Goal: Task Accomplishment & Management: Manage account settings

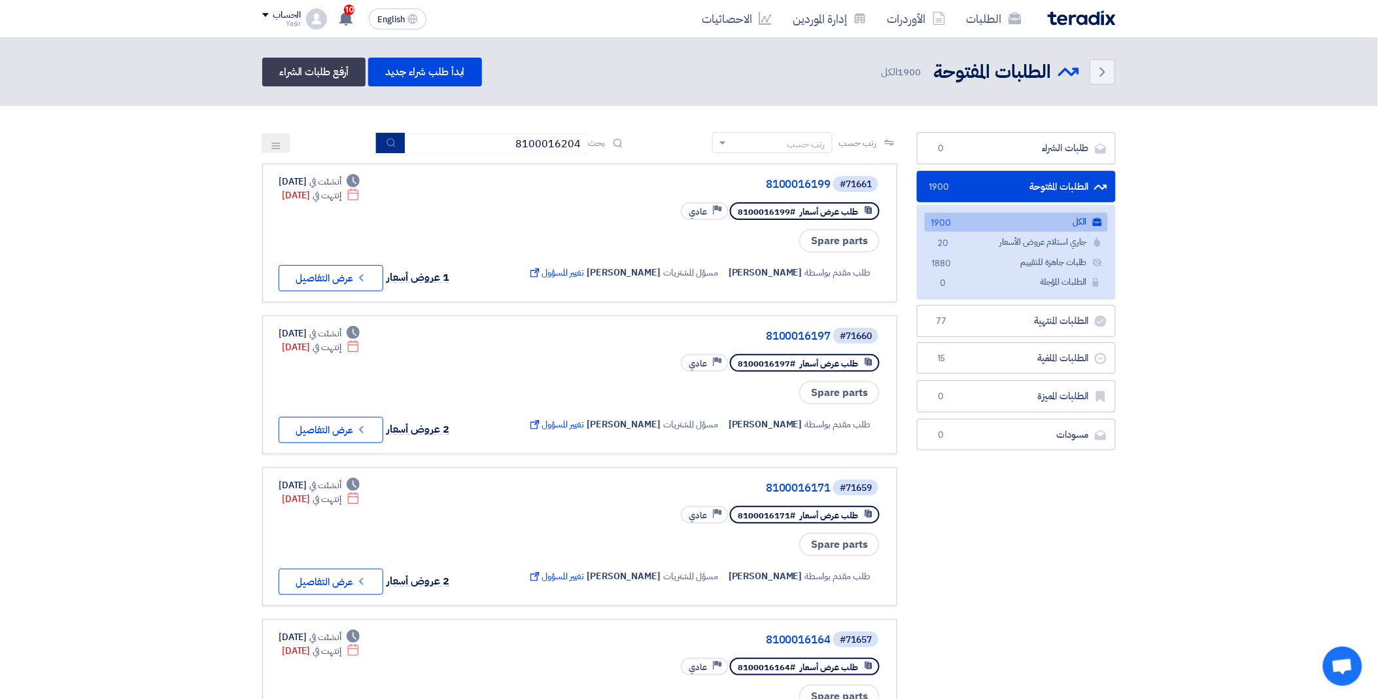
type input "8100016204"
click at [394, 135] on button "submit" at bounding box center [390, 143] width 29 height 20
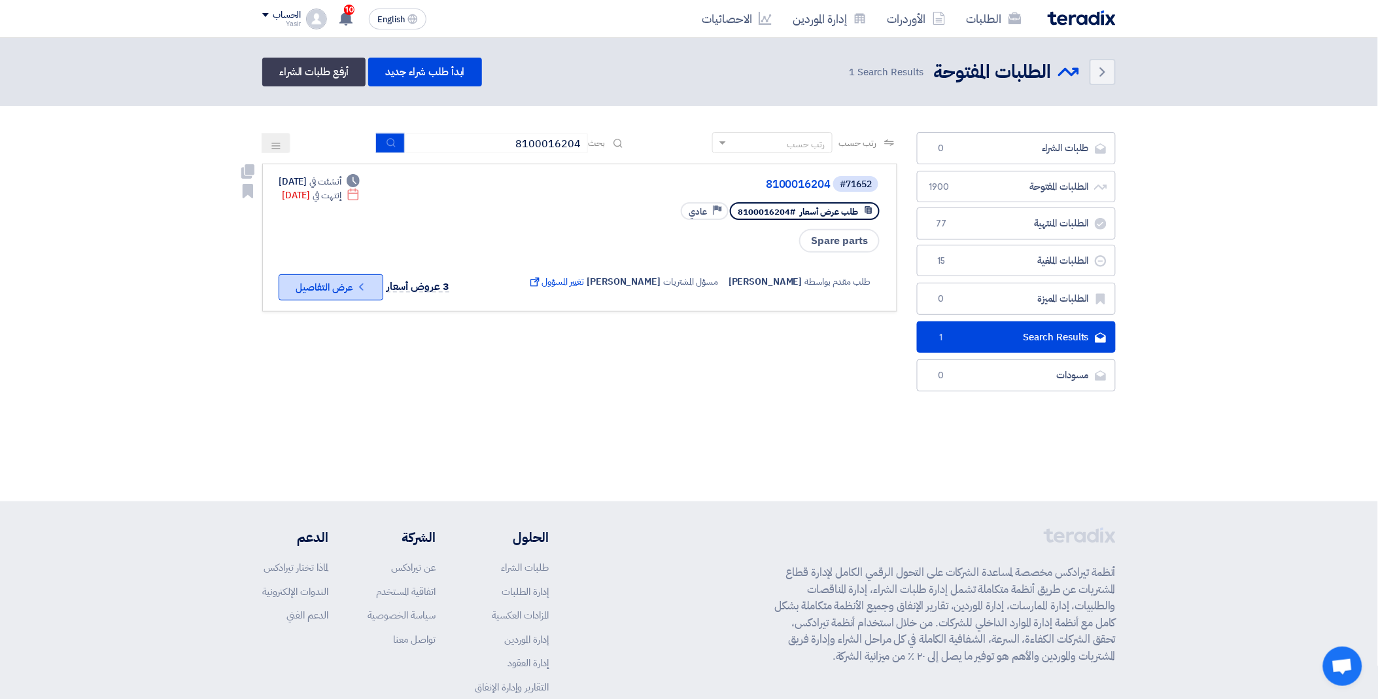
click at [353, 280] on button "Check details عرض التفاصيل" at bounding box center [331, 287] width 105 height 26
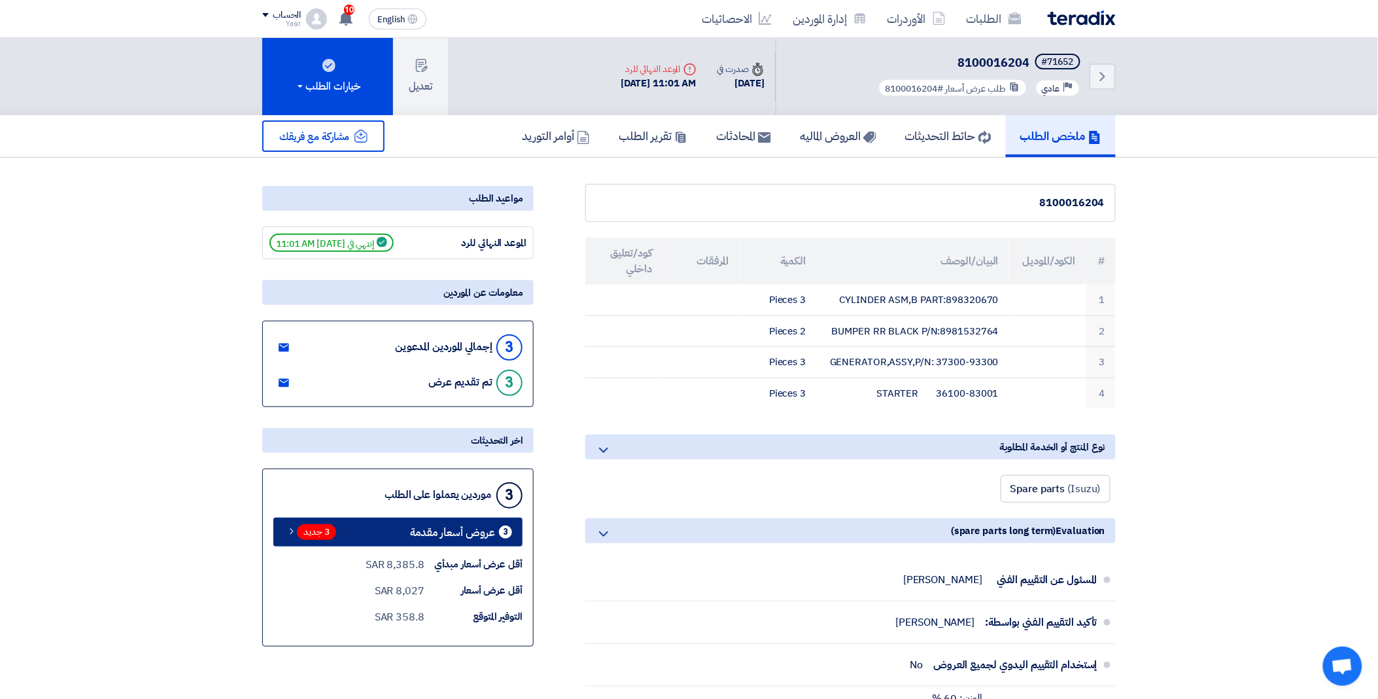
click at [311, 526] on span "3 جديد" at bounding box center [316, 532] width 39 height 16
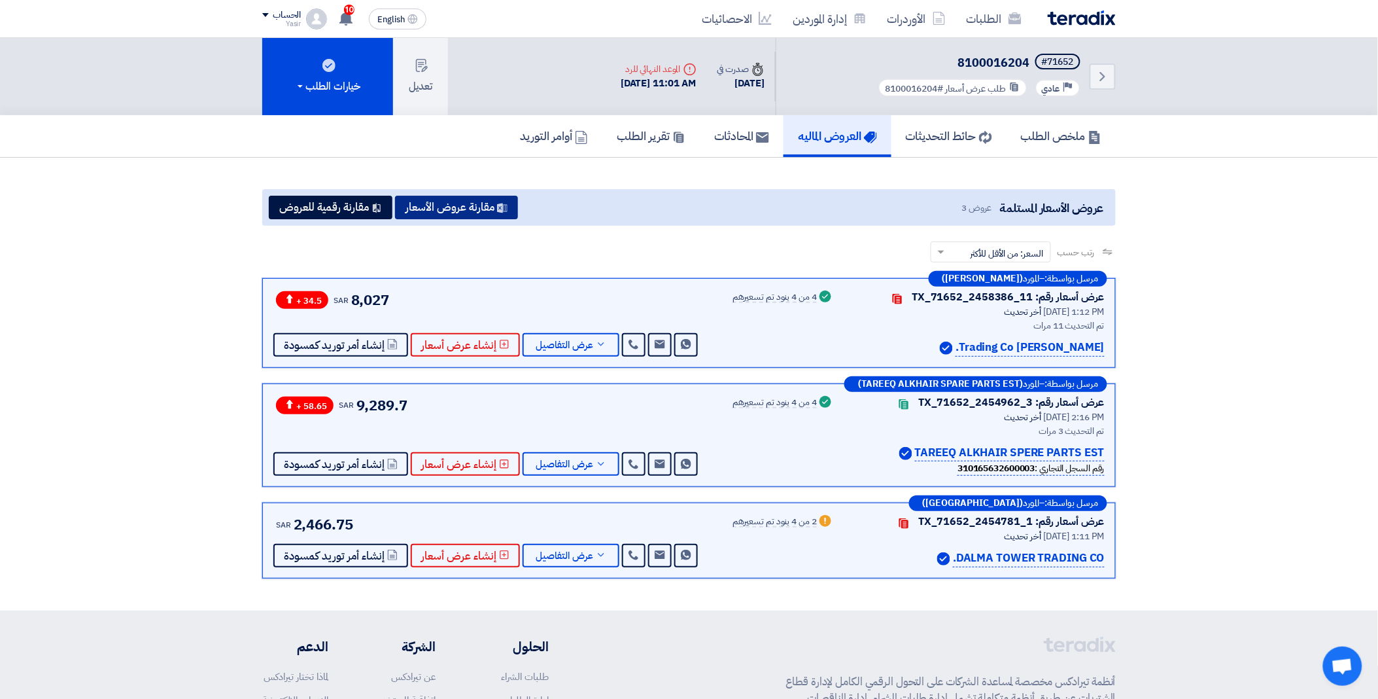
click at [461, 210] on button "مقارنة عروض الأسعار" at bounding box center [456, 208] width 123 height 24
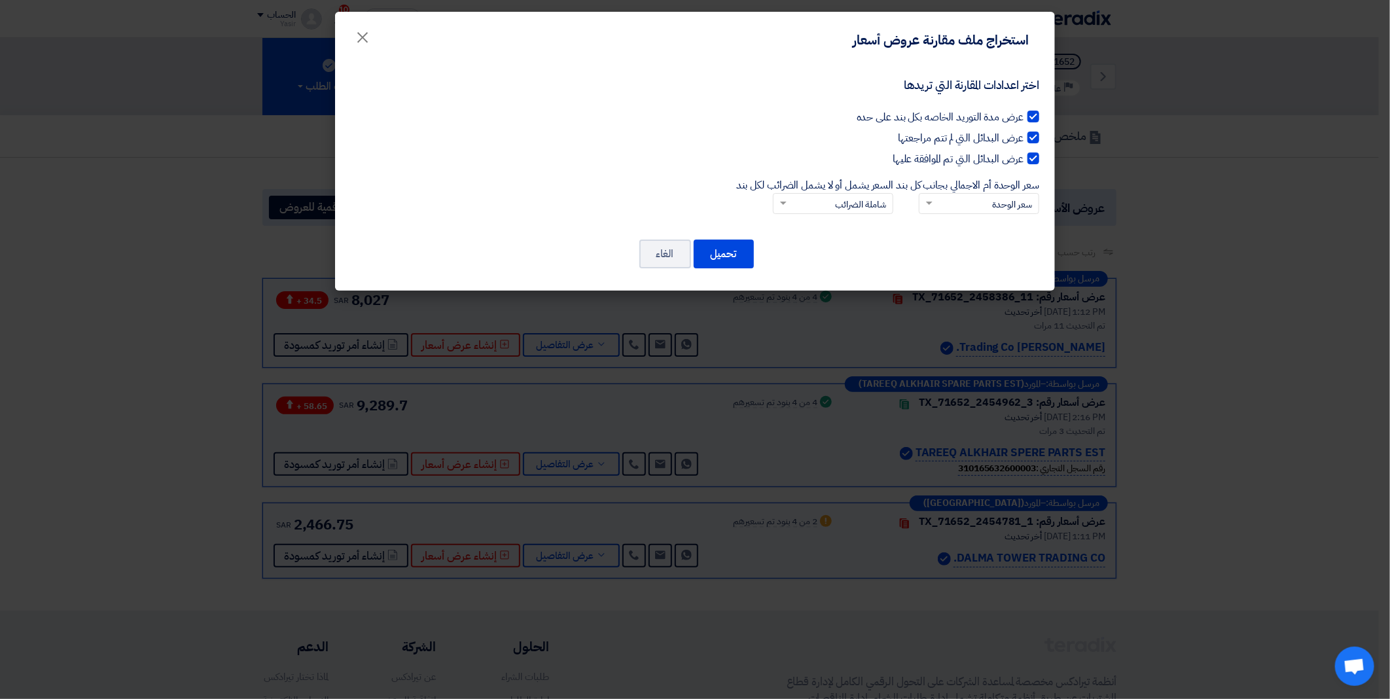
click at [942, 203] on input "سعر الوحدة أم الاجمالي بجانب كل بند × سعر الوحدة" at bounding box center [986, 205] width 94 height 22
click at [949, 221] on div "سعر الوحدة" at bounding box center [978, 226] width 119 height 25
click at [949, 215] on input "سعر الوحدة أم الاجمالي بجانب كل بند × سعر الوحدة سعر الوحدة السعر الإجمالي" at bounding box center [986, 205] width 94 height 22
click at [798, 204] on input "السعر يشمل أو لا يشمل الضرائب لكل بند × شاملة الضرائب" at bounding box center [840, 205] width 94 height 22
click at [823, 251] on span "غير شاملة الضرائب" at bounding box center [854, 251] width 63 height 14
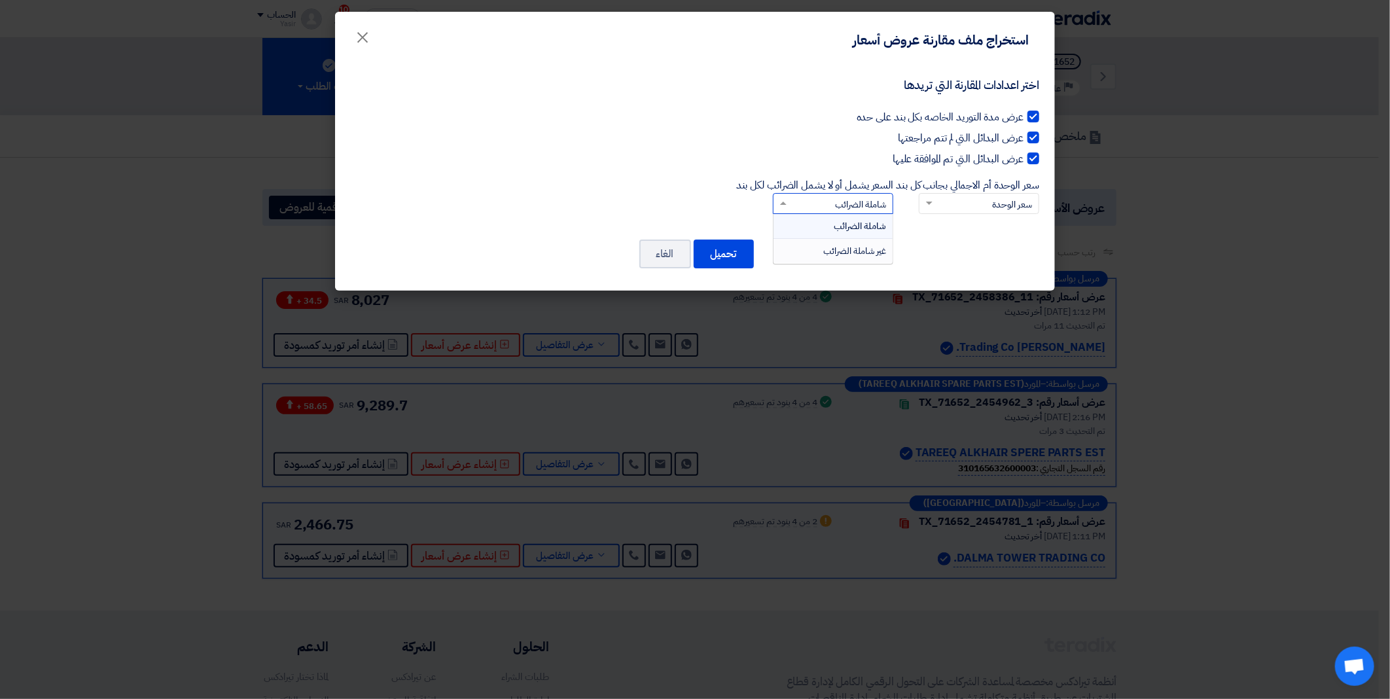
click at [822, 215] on input "السعر يشمل أو لا يشمل الضرائب لكل بند × شاملة الضرائب شاملة الضرائب غير شاملة ا…" at bounding box center [840, 205] width 94 height 22
click at [715, 262] on button "تحميل" at bounding box center [723, 253] width 60 height 29
click at [716, 256] on button "تحميل" at bounding box center [723, 253] width 60 height 29
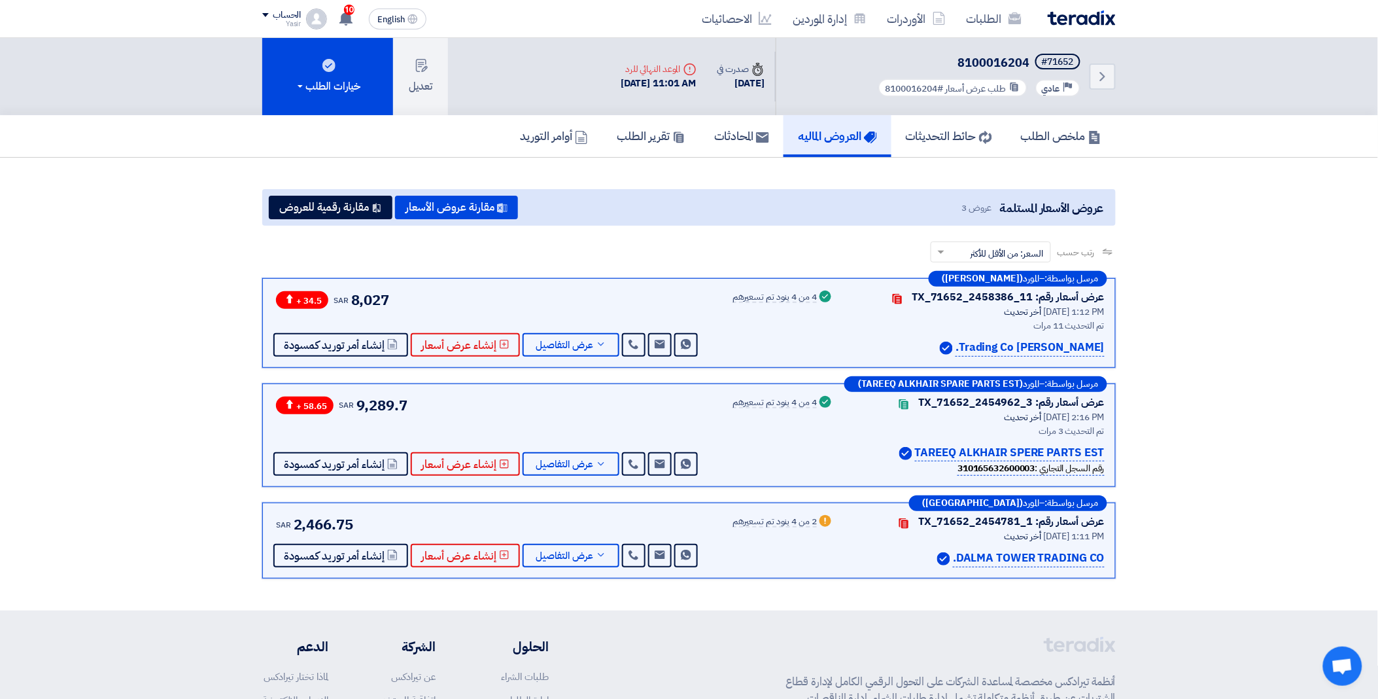
click at [913, 54] on h5 "#71652 8100016204" at bounding box center [979, 63] width 207 height 18
click at [1089, 61] on div "Back #71652 8100016204 Priority عادي طلب عرض أسعار #8100016204" at bounding box center [946, 76] width 340 height 77
copy div "71652"
click at [580, 340] on span "عرض التفاصيل" at bounding box center [565, 345] width 58 height 10
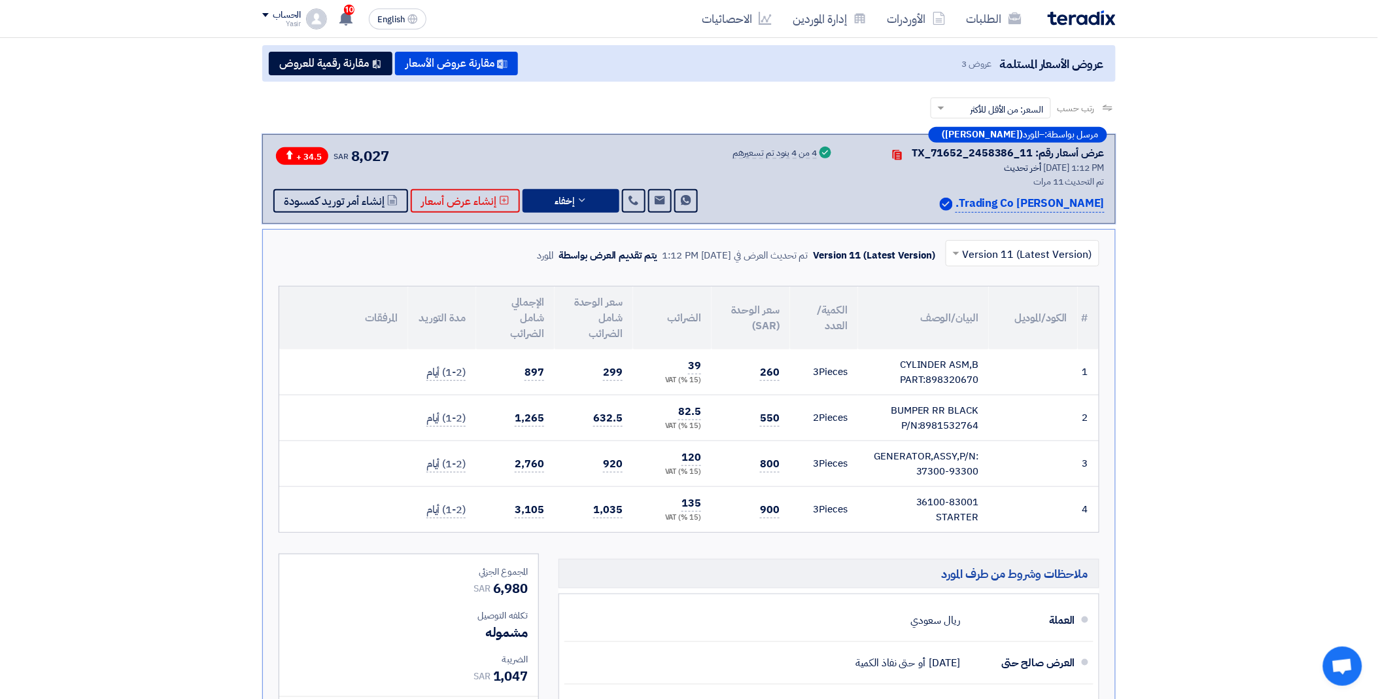
scroll to position [363, 0]
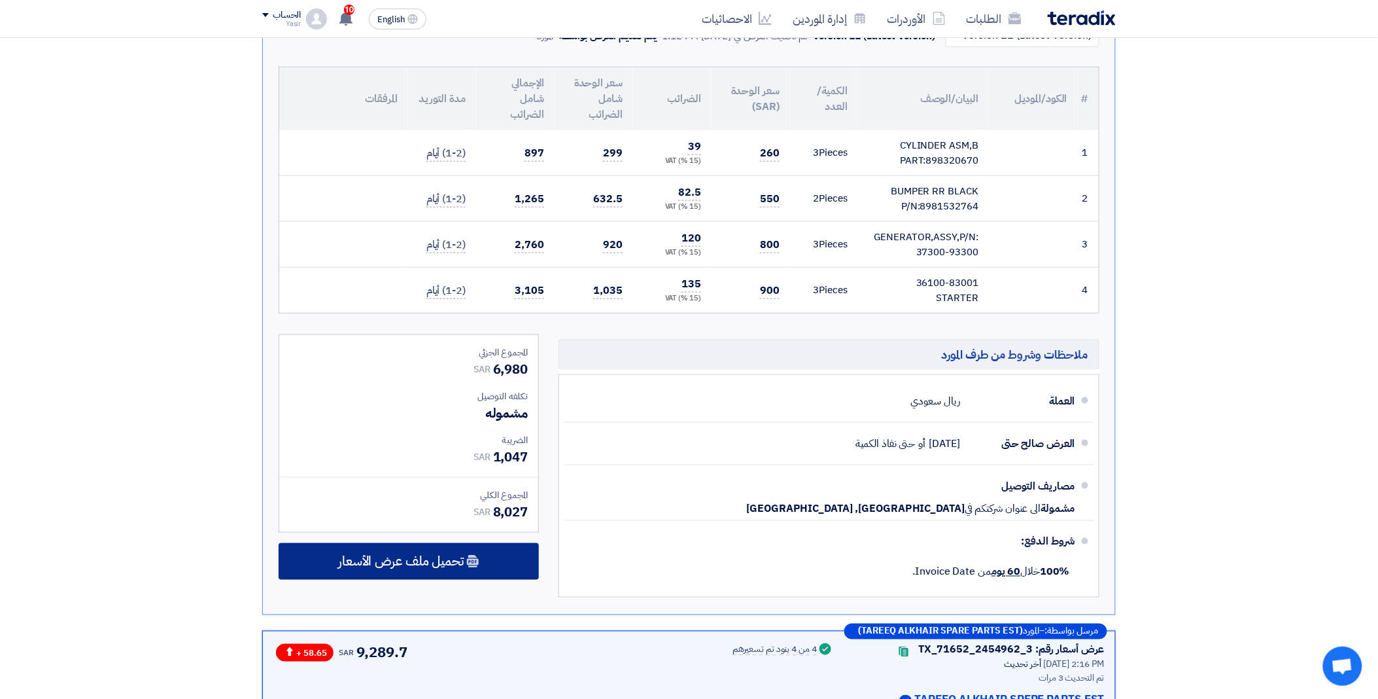
click at [432, 559] on span "تحميل ملف عرض الأسعار" at bounding box center [401, 561] width 126 height 12
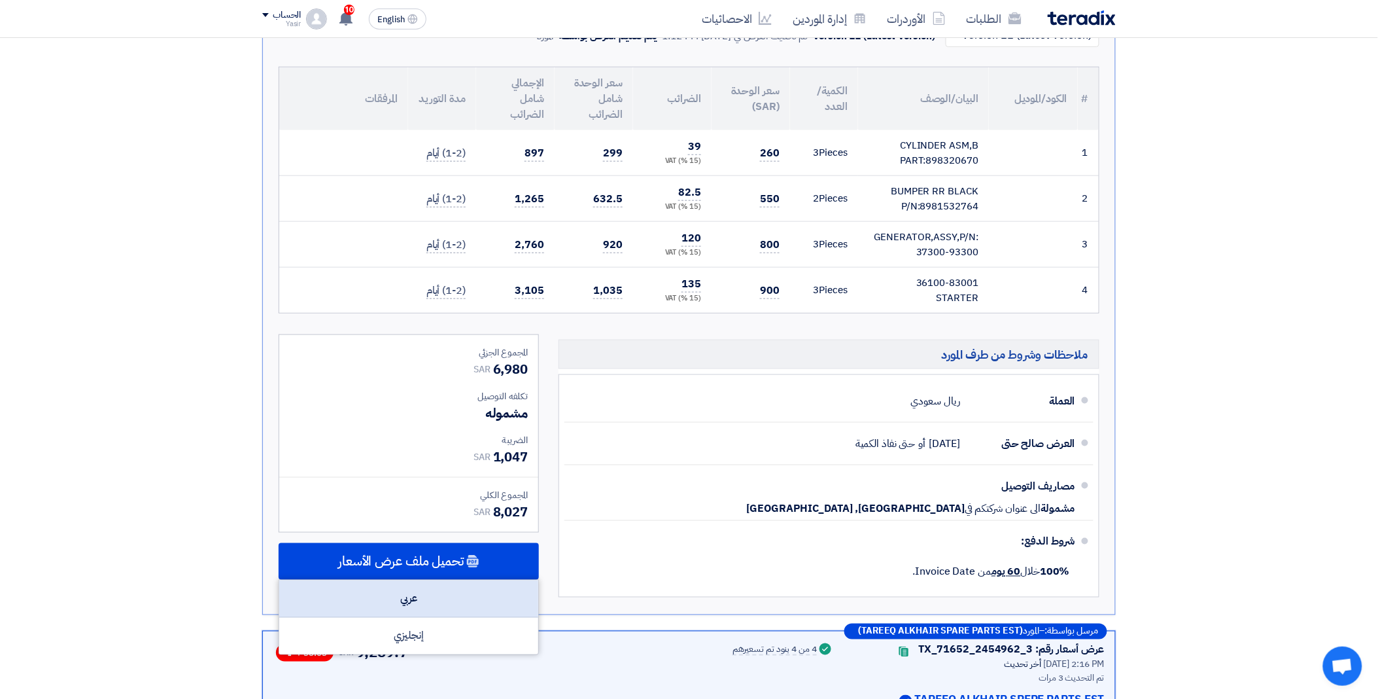
click at [424, 586] on div "عربي" at bounding box center [408, 598] width 259 height 37
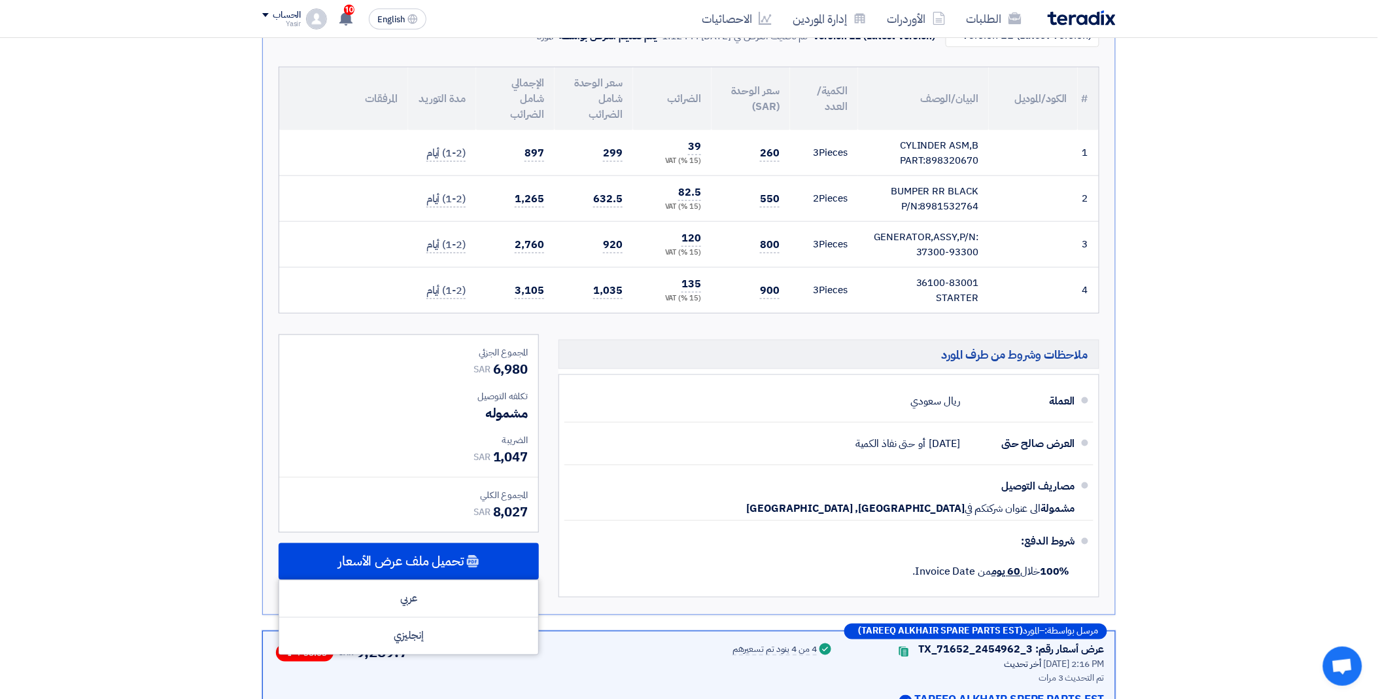
click at [1318, 64] on section "عروض الأسعار المستلمة عروض 3 مقارنة عروض الأسعار مقارنة رقمية للعروض رتب حسب رت…" at bounding box center [689, 326] width 1378 height 1063
click at [947, 20] on link "الأوردرات" at bounding box center [916, 18] width 79 height 31
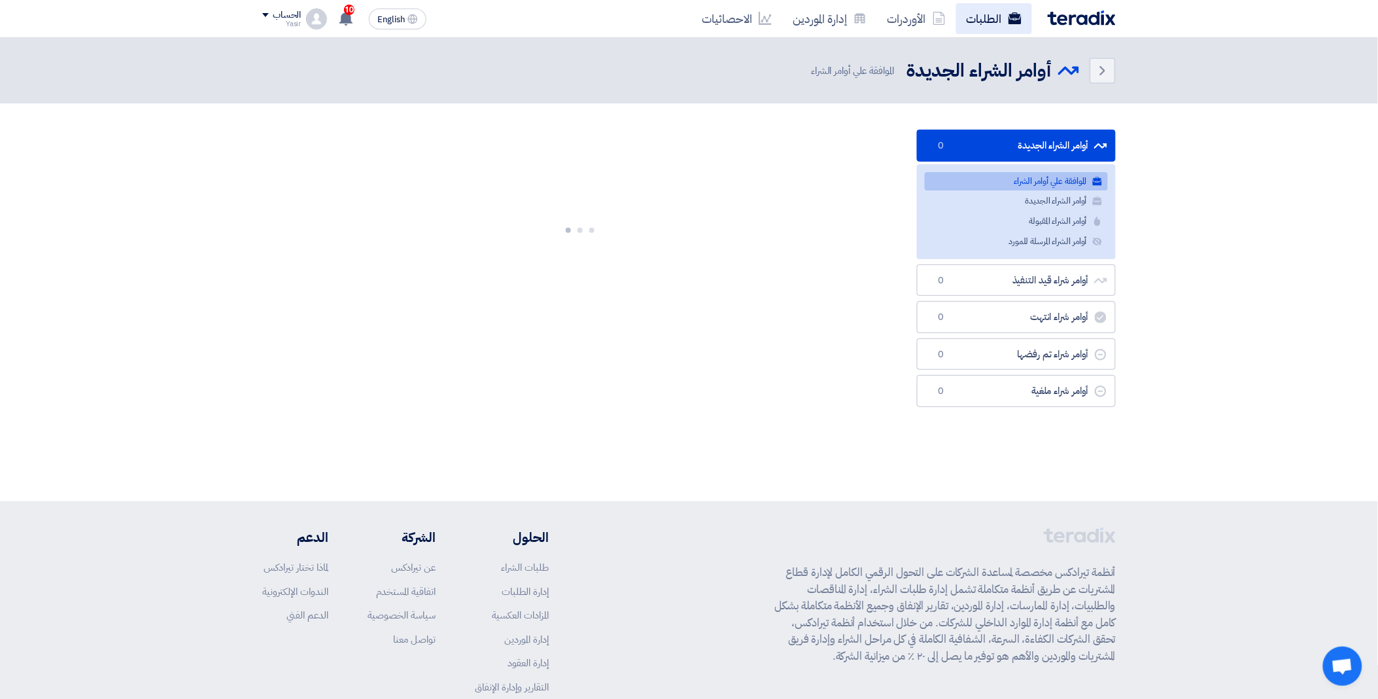
click at [1014, 18] on icon at bounding box center [1015, 18] width 13 height 13
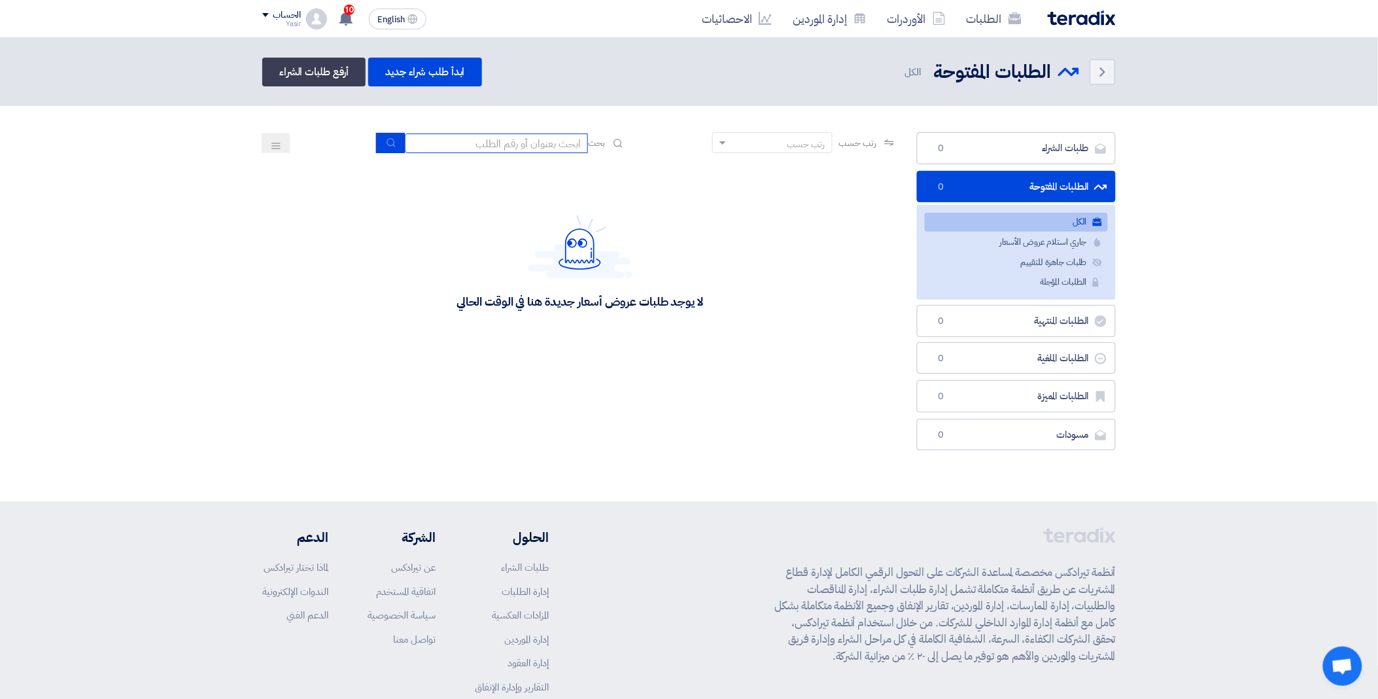
click at [531, 141] on input at bounding box center [496, 143] width 183 height 20
type input "16228"
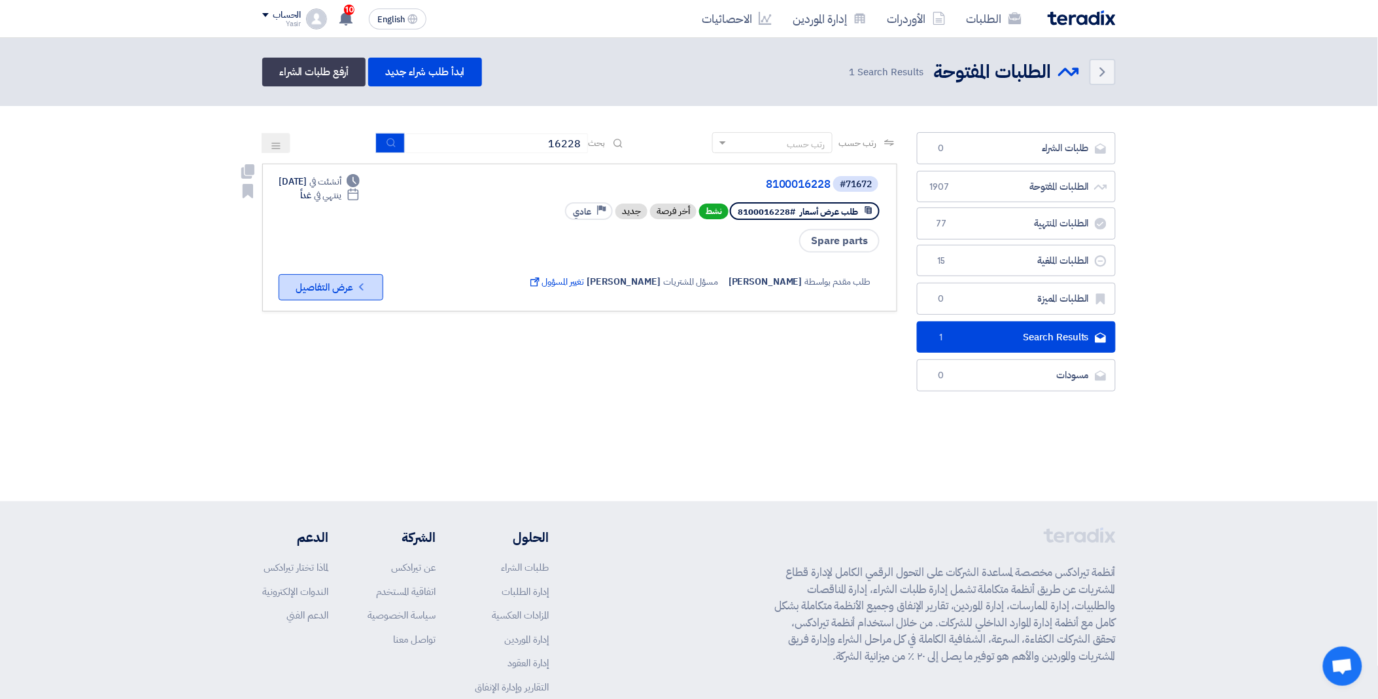
click at [338, 290] on button "Check details عرض التفاصيل" at bounding box center [331, 287] width 105 height 26
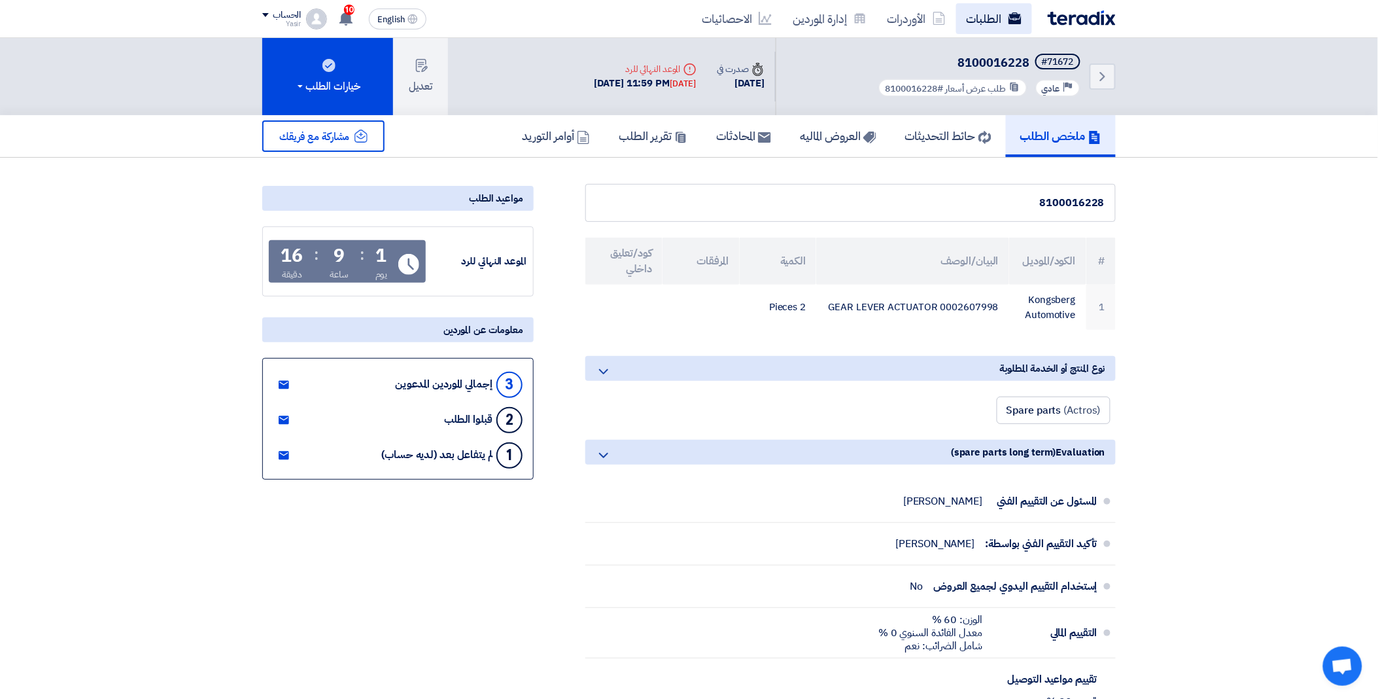
click at [1016, 16] on use at bounding box center [1015, 18] width 13 height 12
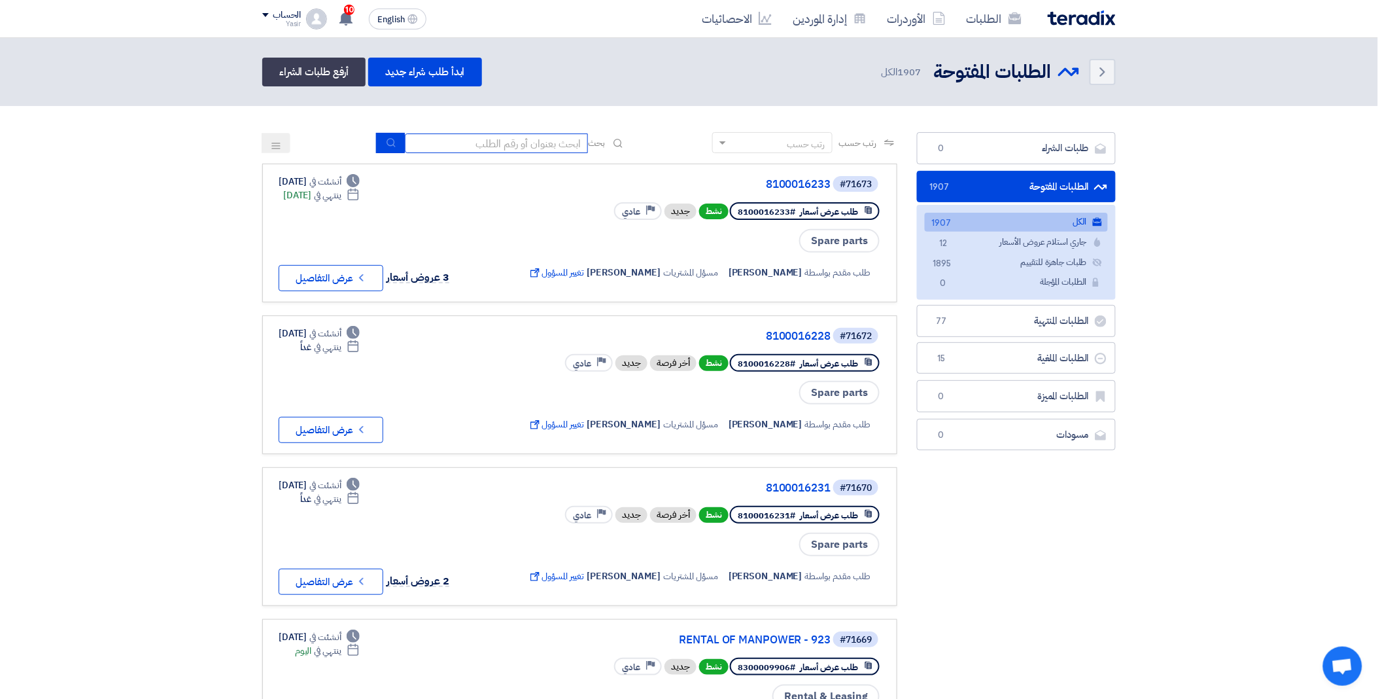
click at [524, 139] on input at bounding box center [496, 143] width 183 height 20
type input "16228"
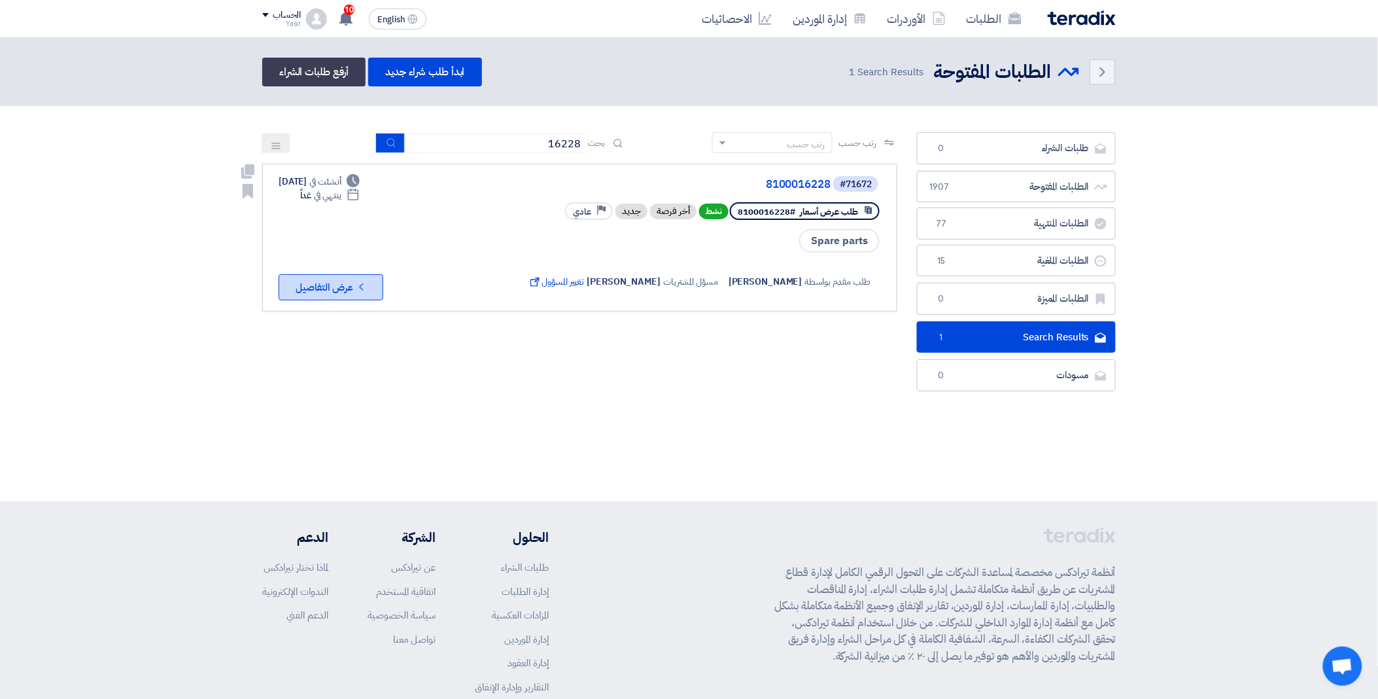
click at [322, 285] on button "Check details عرض التفاصيل" at bounding box center [331, 287] width 105 height 26
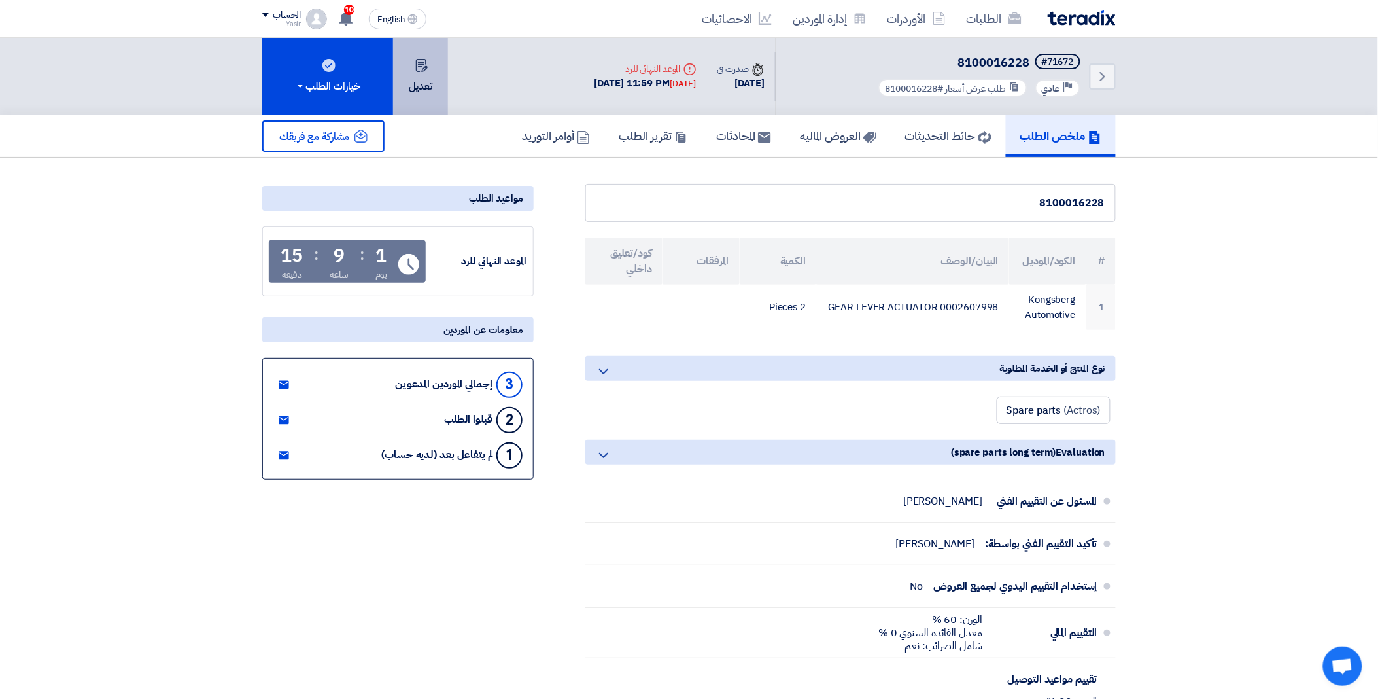
click at [408, 67] on button "تعديل" at bounding box center [420, 76] width 55 height 77
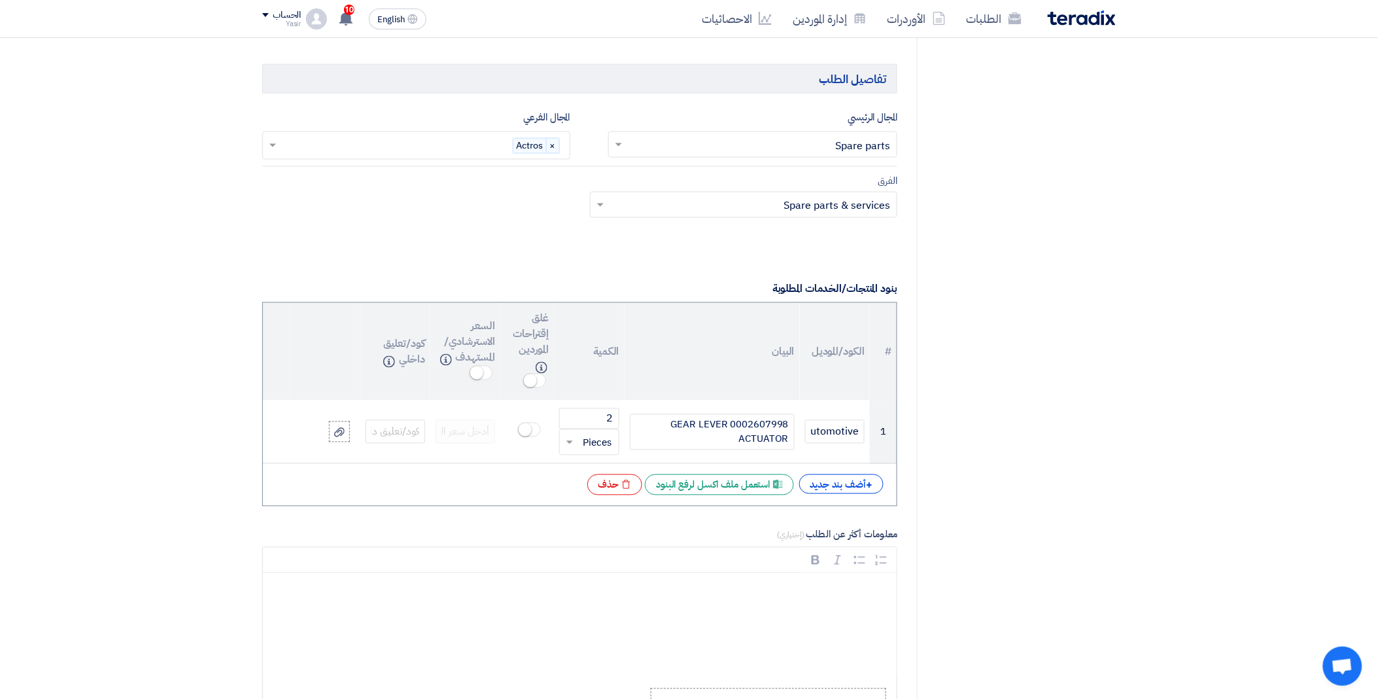
scroll to position [727, 0]
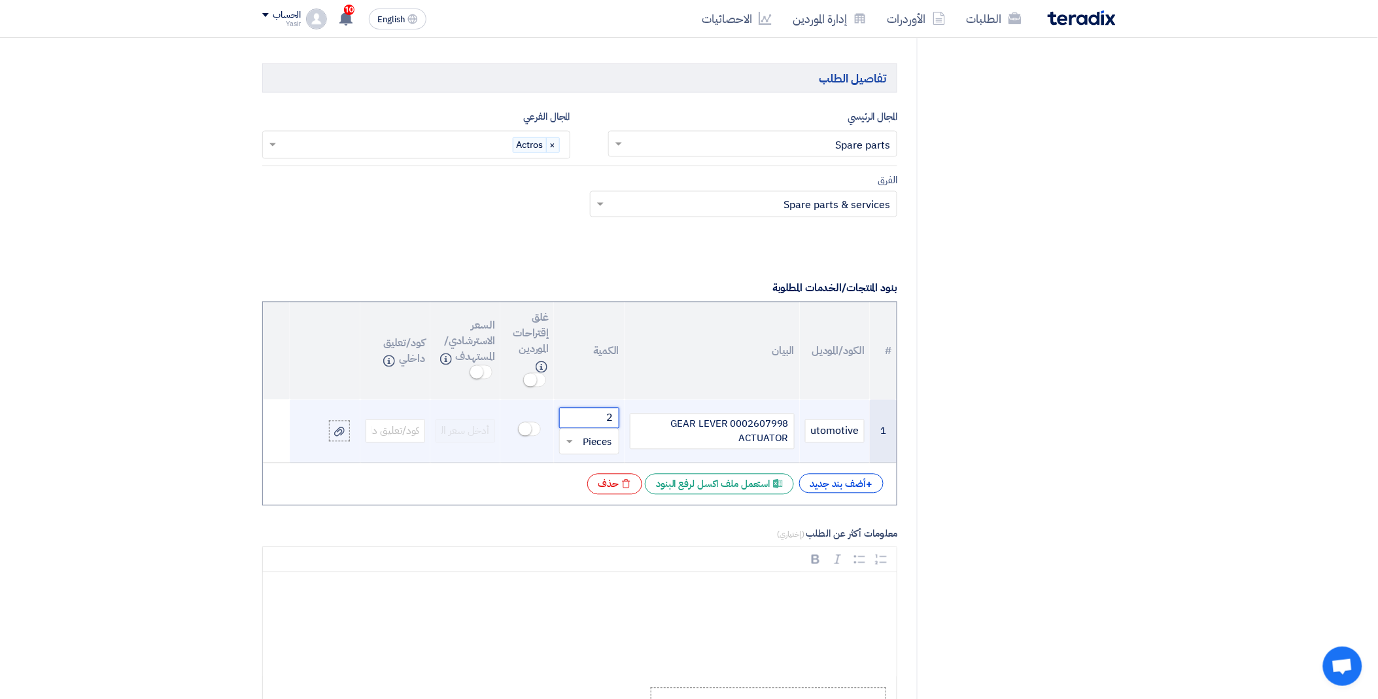
drag, startPoint x: 592, startPoint y: 420, endPoint x: 633, endPoint y: 415, distance: 41.5
click at [633, 415] on tr "1 Kongsberg Automotive 0002607998 GEAR LEVER ACTUATOR 2 قطعة × Pieces" at bounding box center [580, 431] width 634 height 63
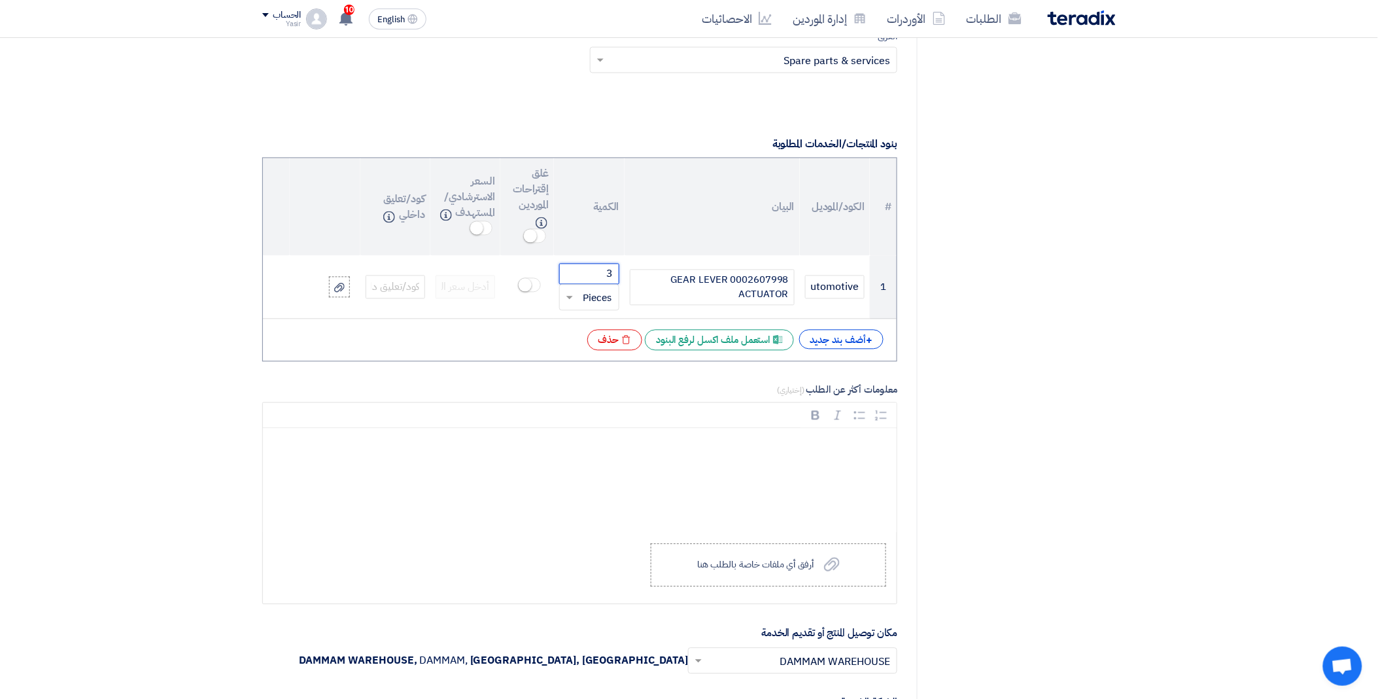
scroll to position [872, 0]
type input "3"
click at [803, 572] on label "Upload a file أرفق أي ملفات خاصة بالطلب هنا" at bounding box center [769, 563] width 236 height 43
click at [0, 0] on input "Upload a file أرفق أي ملفات خاصة بالطلب هنا" at bounding box center [0, 0] width 0 height 0
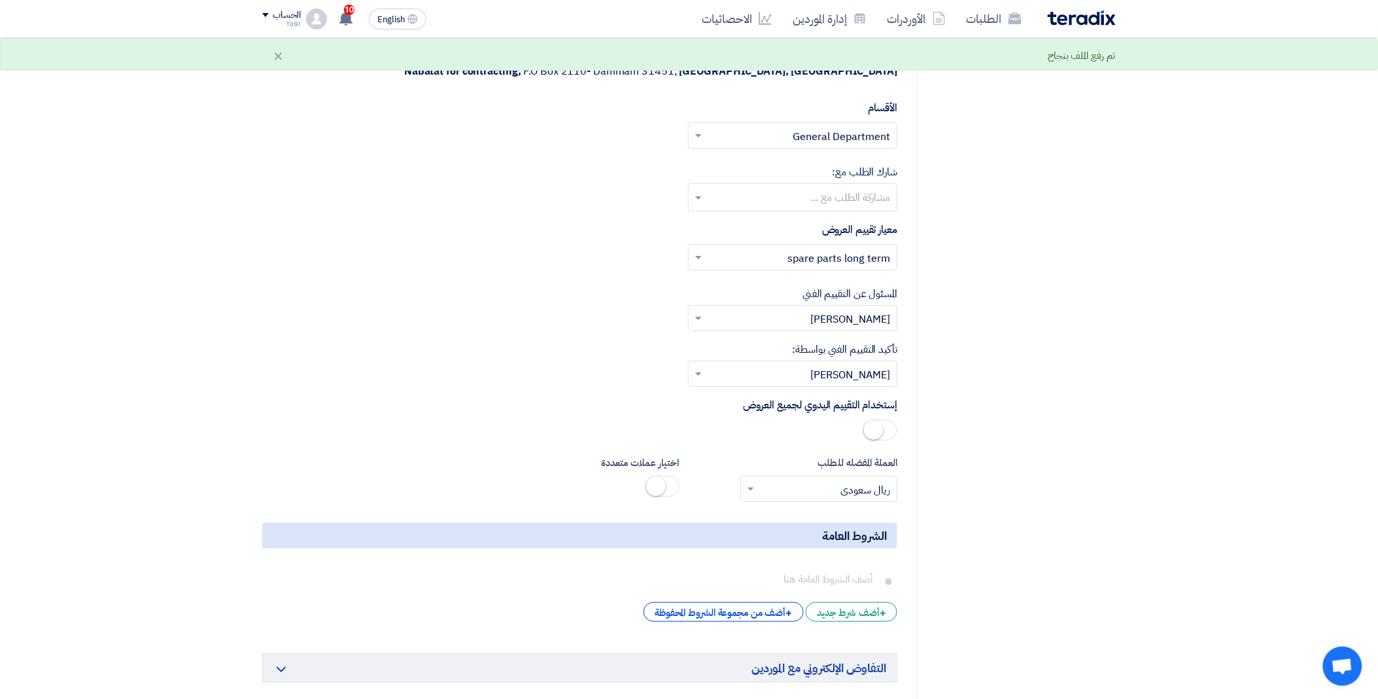
scroll to position [1963, 0]
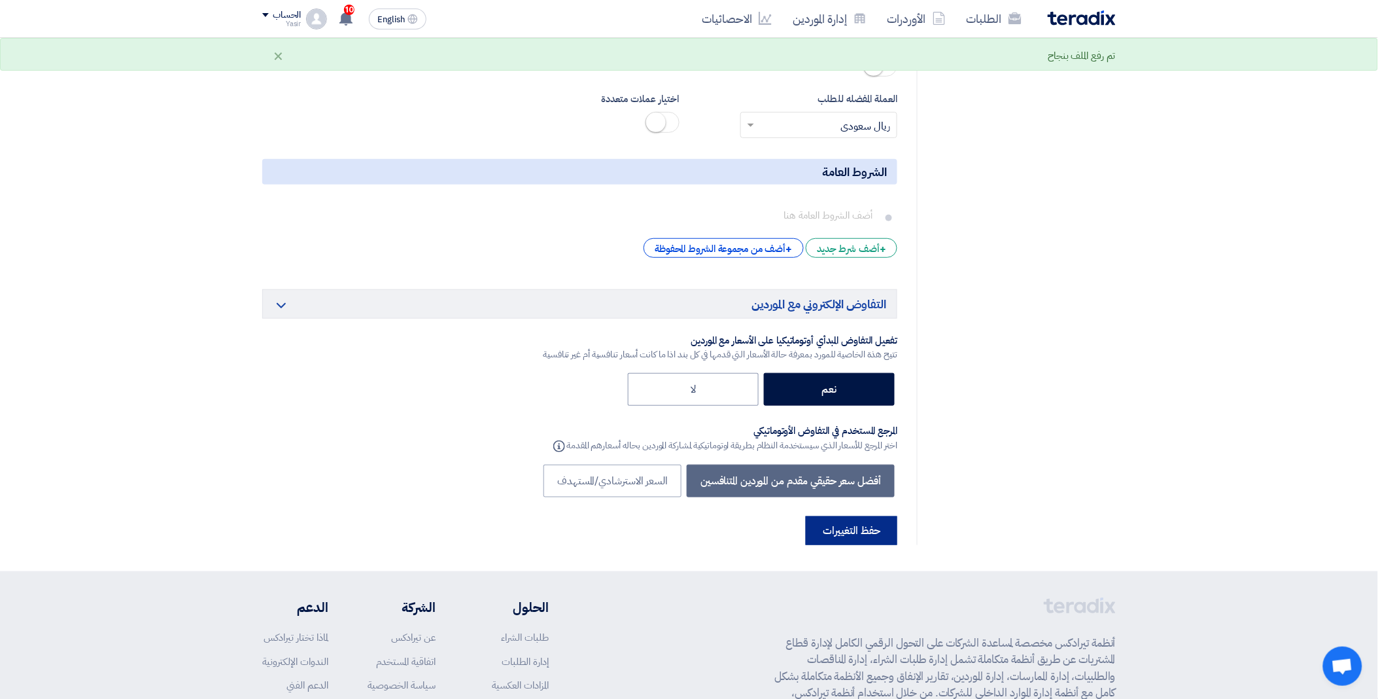
click at [877, 516] on button "حفظ التغييرات" at bounding box center [852, 530] width 92 height 29
click at [872, 516] on button "حفظ التغييرات" at bounding box center [852, 530] width 92 height 29
click at [862, 516] on button "حفظ التغييرات" at bounding box center [852, 530] width 92 height 29
click at [1014, 21] on use at bounding box center [1015, 18] width 13 height 12
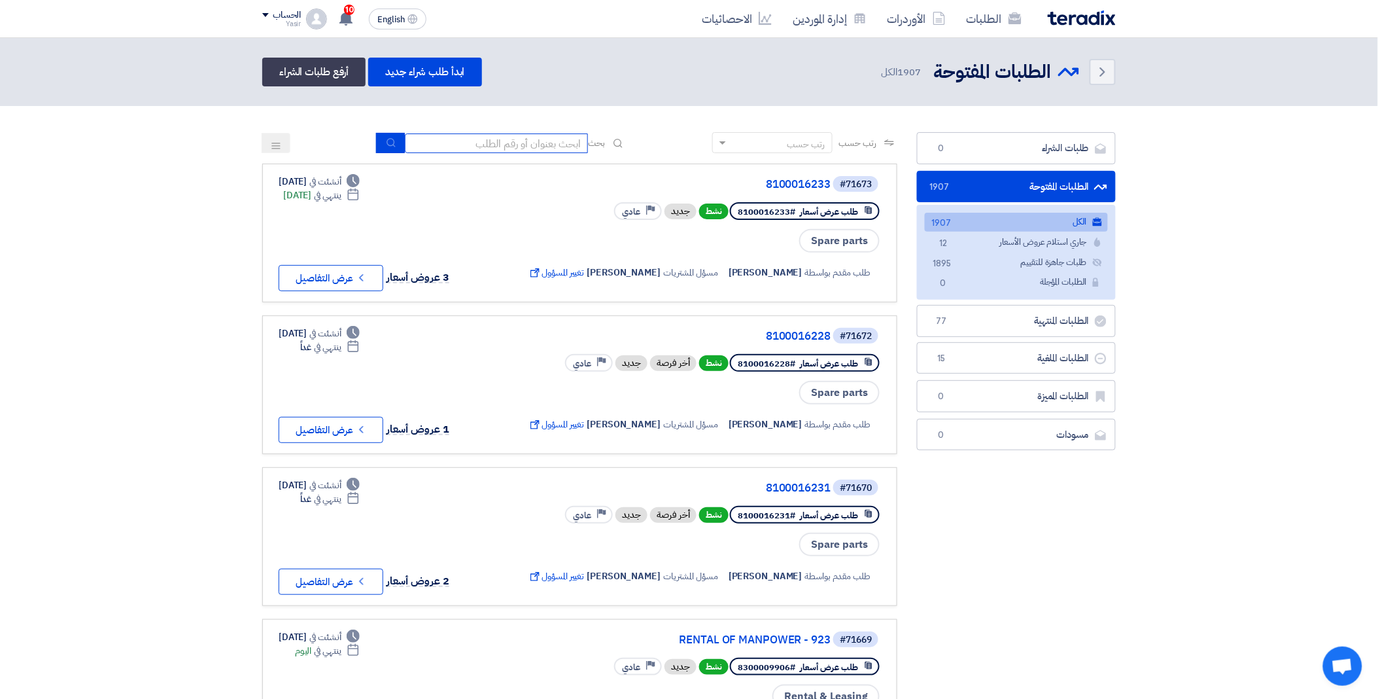
click at [493, 144] on input at bounding box center [496, 143] width 183 height 20
type input "16024"
click at [393, 133] on button "submit" at bounding box center [390, 143] width 29 height 20
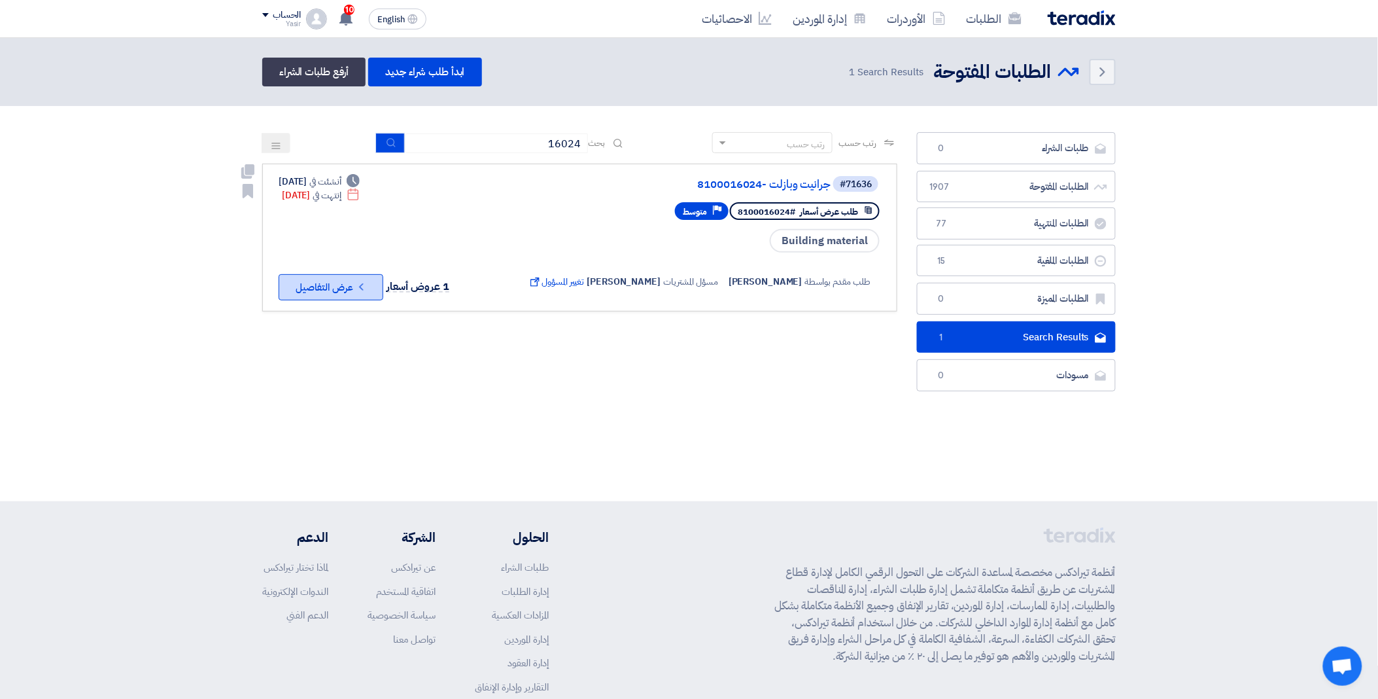
click at [344, 292] on button "Check details عرض التفاصيل" at bounding box center [331, 287] width 105 height 26
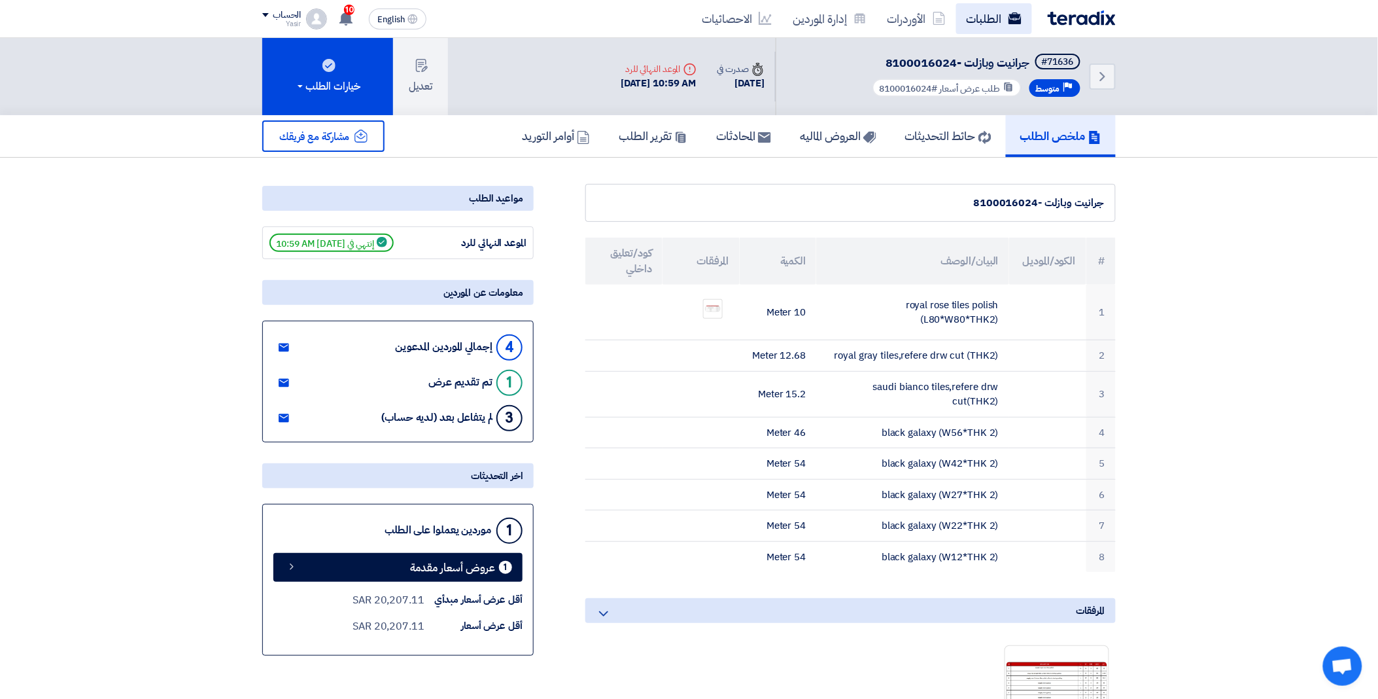
click at [1010, 15] on use at bounding box center [1015, 18] width 13 height 12
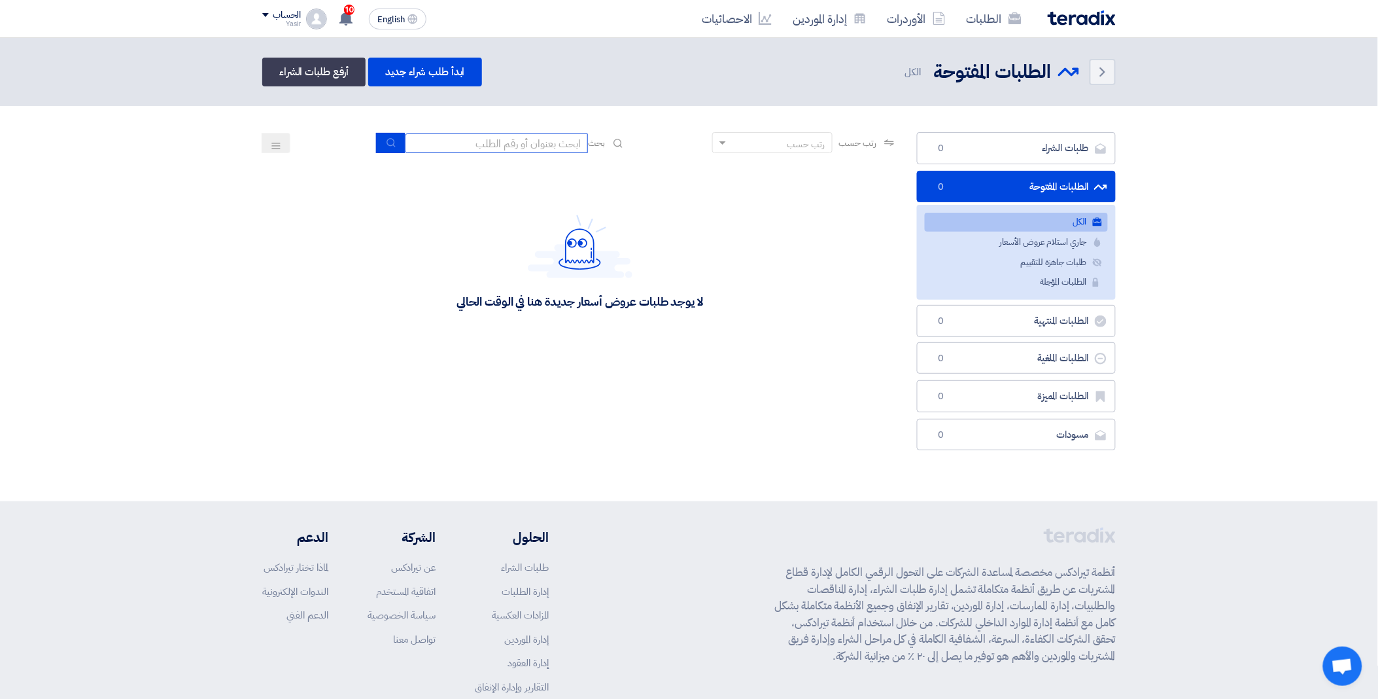
click at [540, 139] on input at bounding box center [496, 143] width 183 height 20
type input "16204"
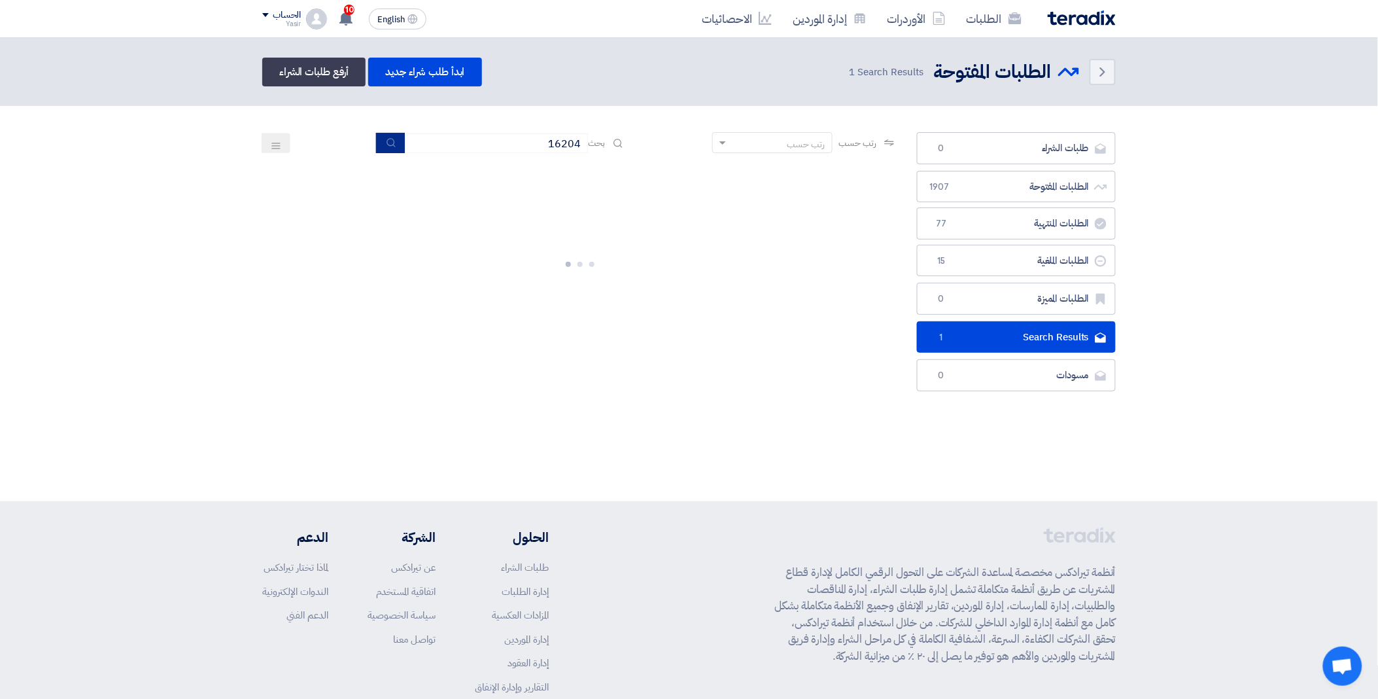
click at [386, 141] on icon "submit" at bounding box center [391, 142] width 10 height 10
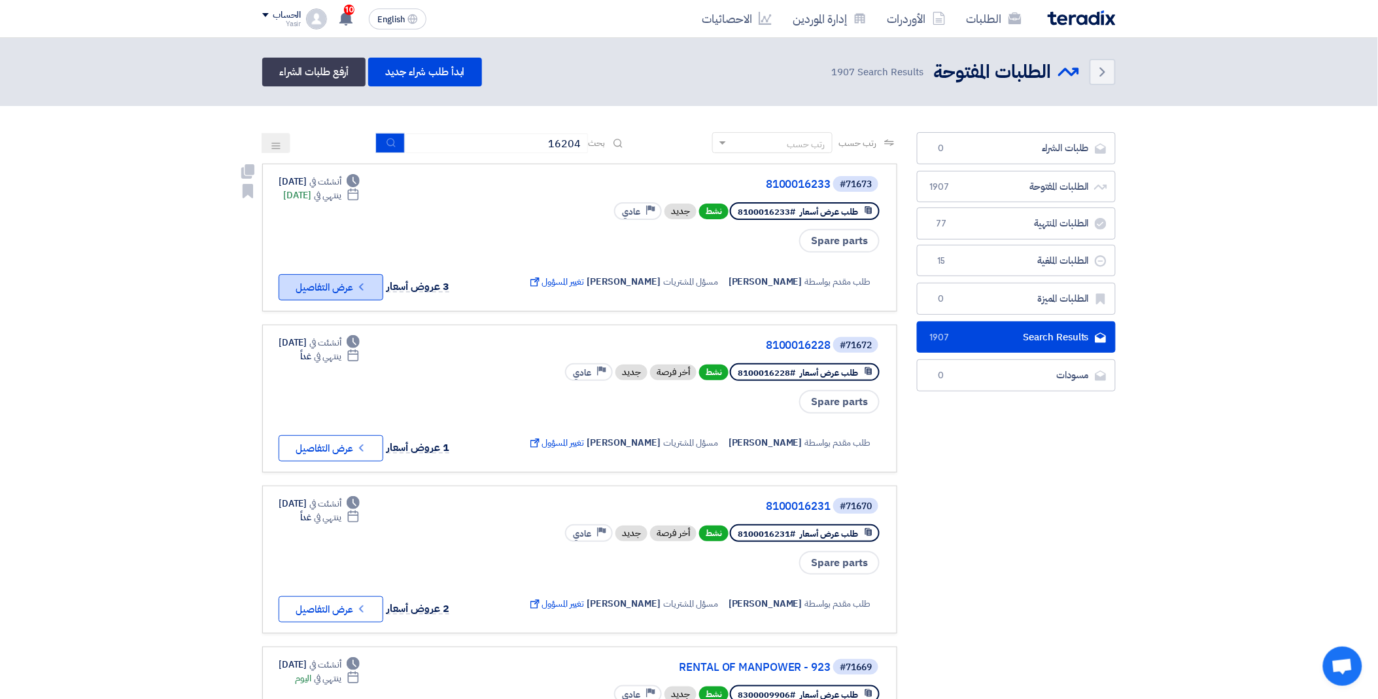
click at [343, 283] on button "Check details عرض التفاصيل" at bounding box center [331, 287] width 105 height 26
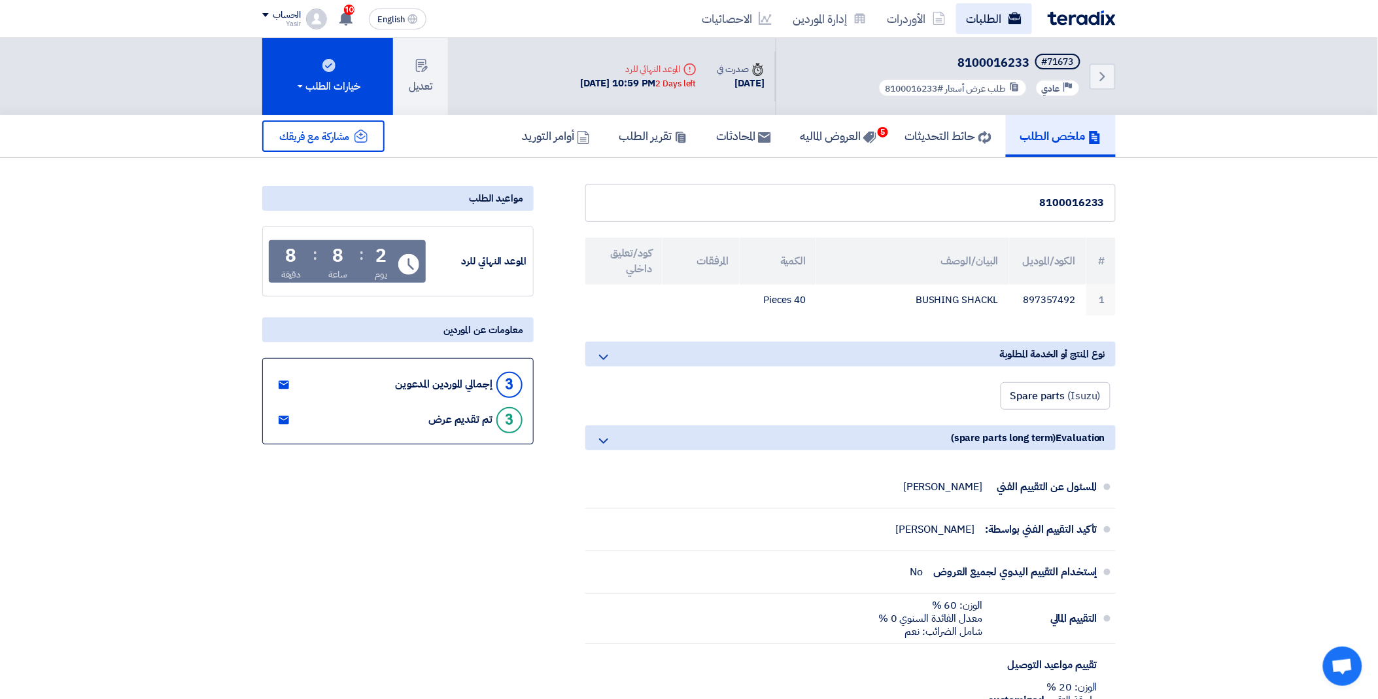
click at [999, 9] on link "الطلبات" at bounding box center [994, 18] width 76 height 31
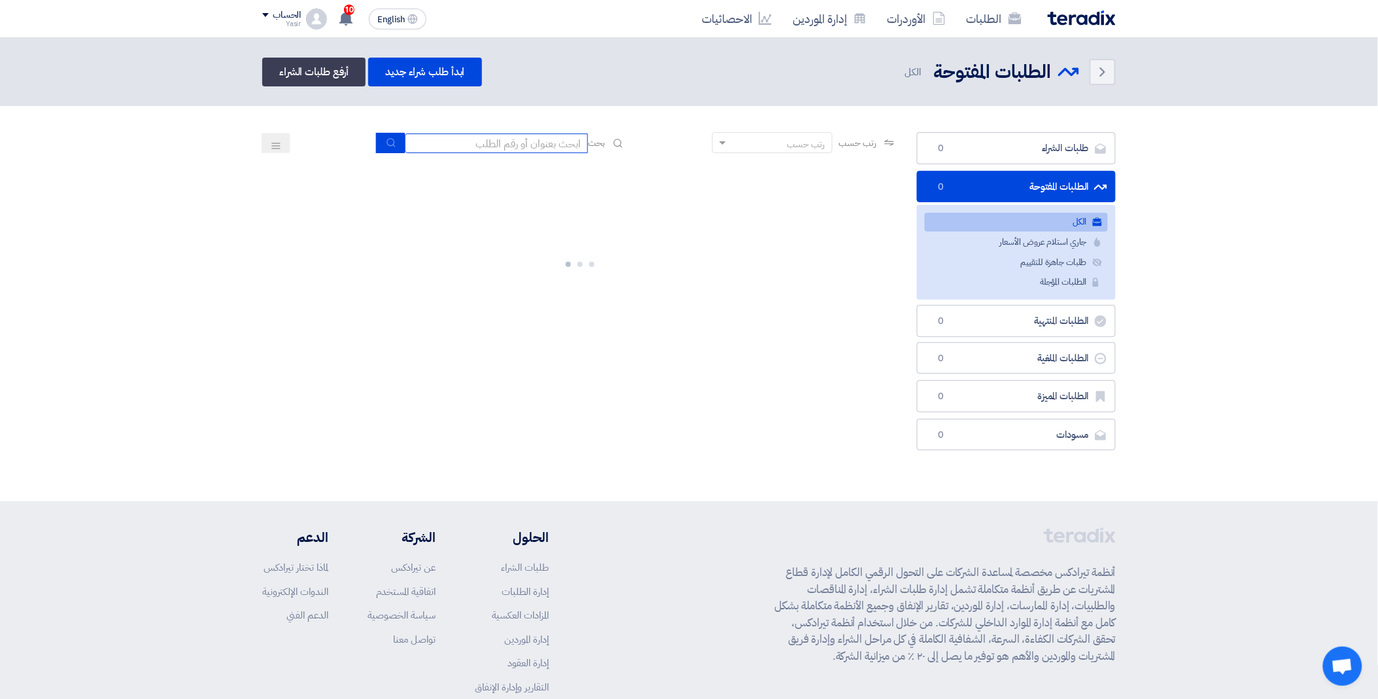
click at [554, 139] on input at bounding box center [496, 143] width 183 height 20
type input "16204"
